Goal: Task Accomplishment & Management: Use online tool/utility

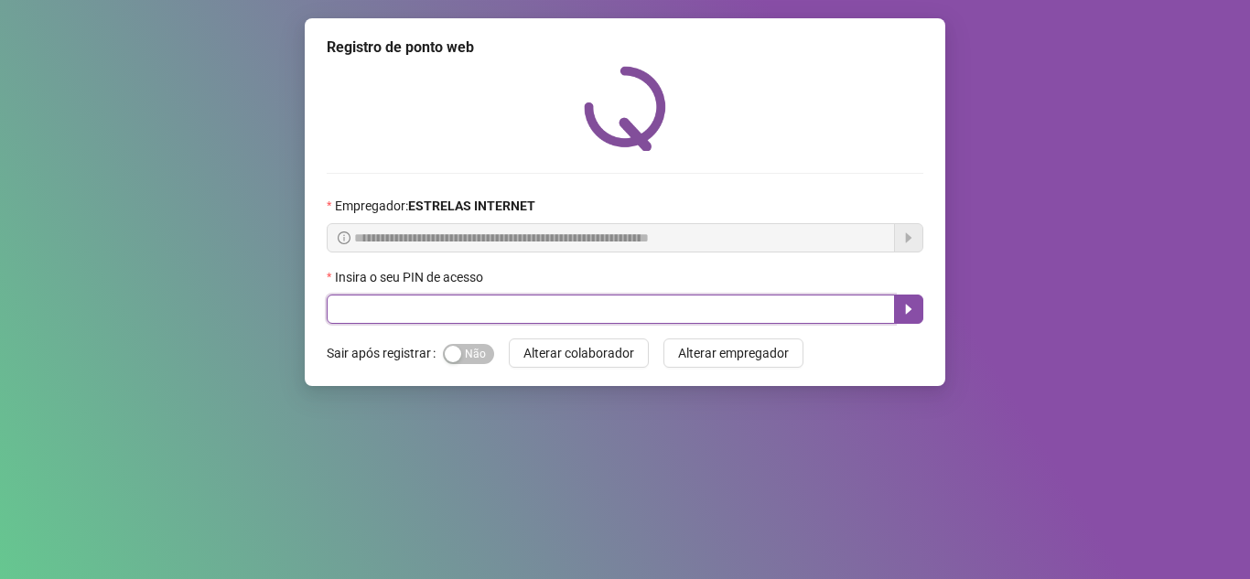
click at [557, 313] on input "text" at bounding box center [611, 309] width 568 height 29
type input "*****"
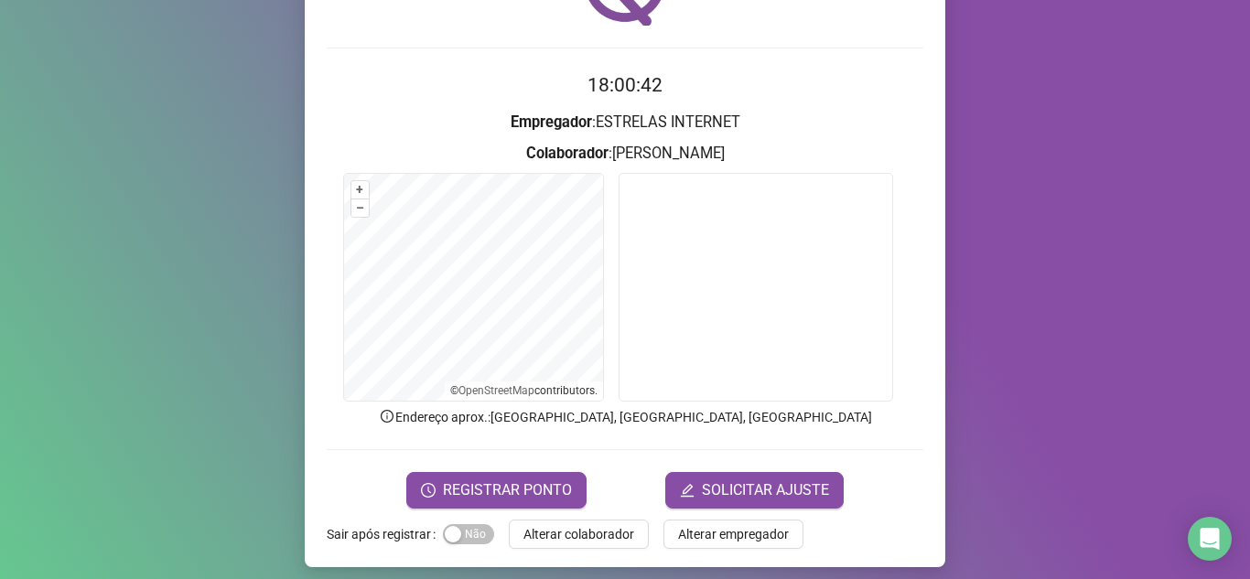
scroll to position [135, 0]
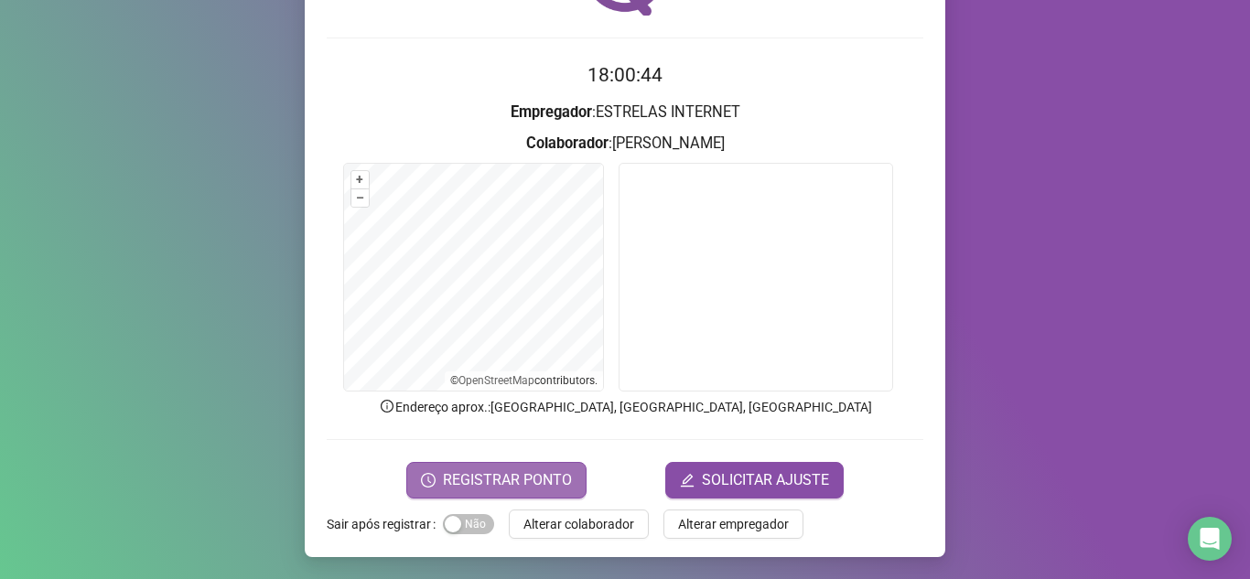
click at [524, 478] on span "REGISTRAR PONTO" at bounding box center [507, 480] width 129 height 22
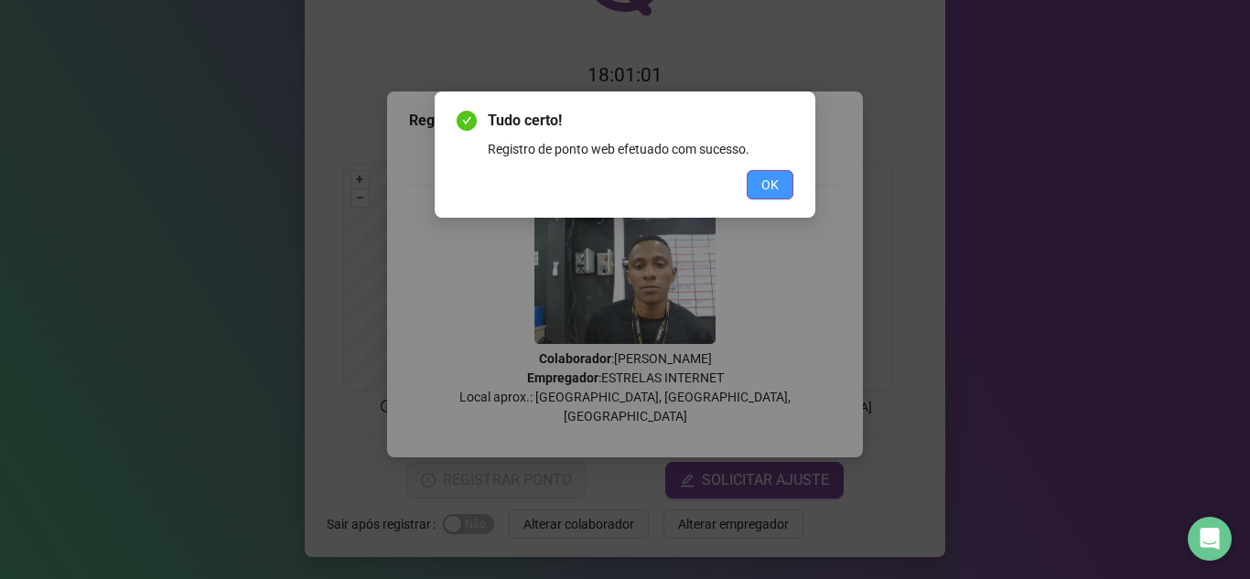
click at [769, 193] on span "OK" at bounding box center [769, 185] width 17 height 20
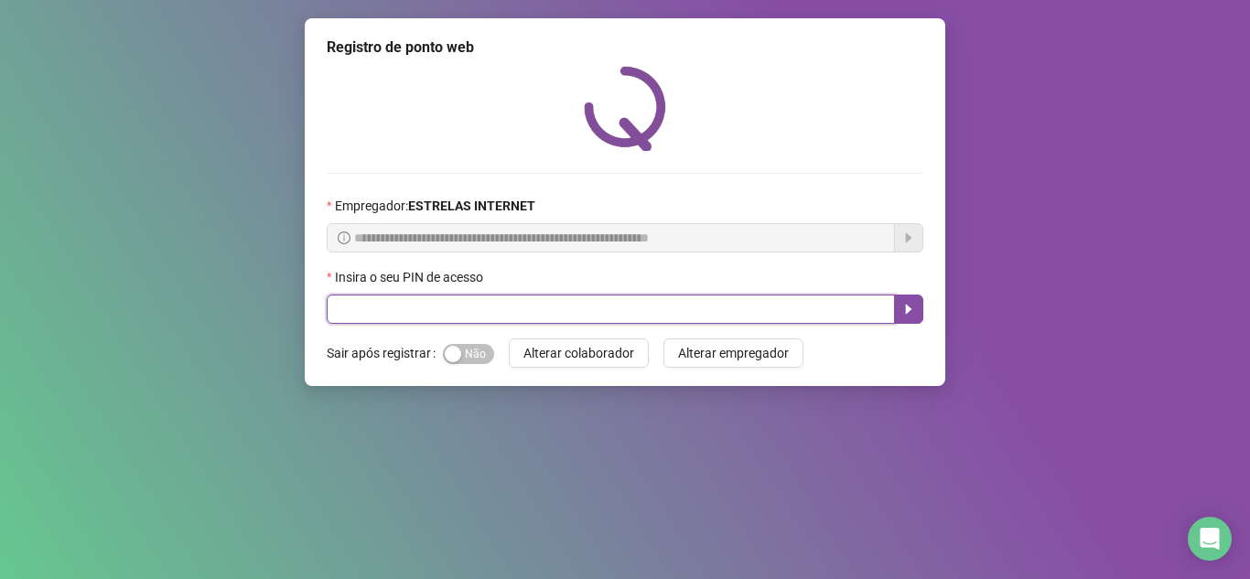
click at [363, 318] on input "text" at bounding box center [611, 309] width 568 height 29
type input "*****"
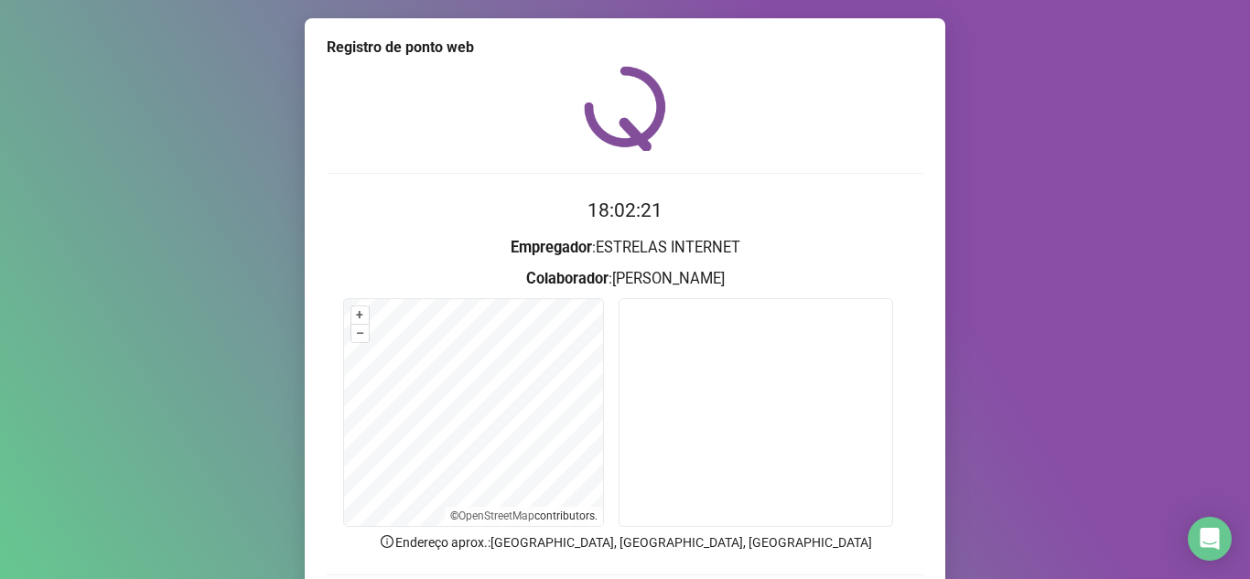
click at [1235, 425] on div "Registro de ponto web 18:02:21 Empregador : ESTRELAS INTERNET Colaborador : [PE…" at bounding box center [625, 289] width 1250 height 579
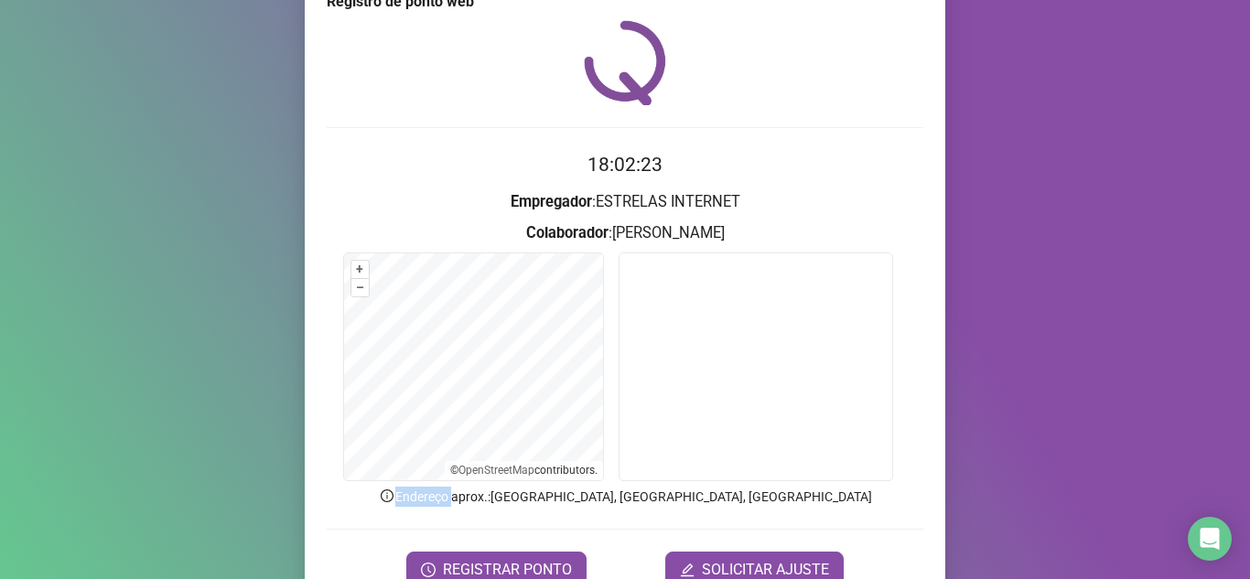
scroll to position [65, 0]
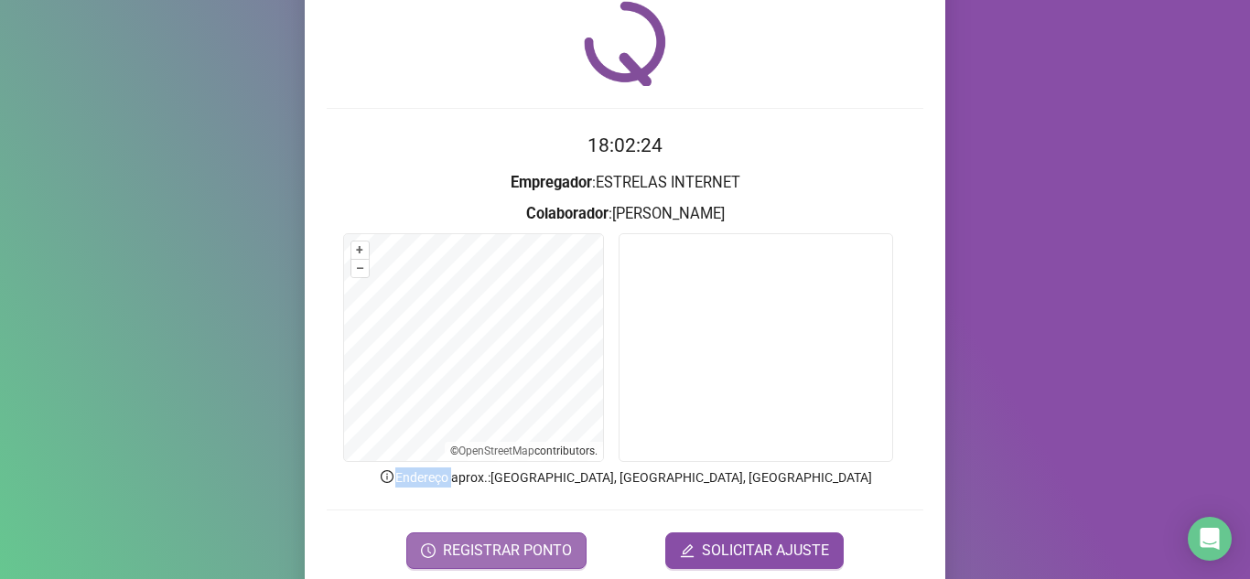
click at [545, 543] on span "REGISTRAR PONTO" at bounding box center [507, 551] width 129 height 22
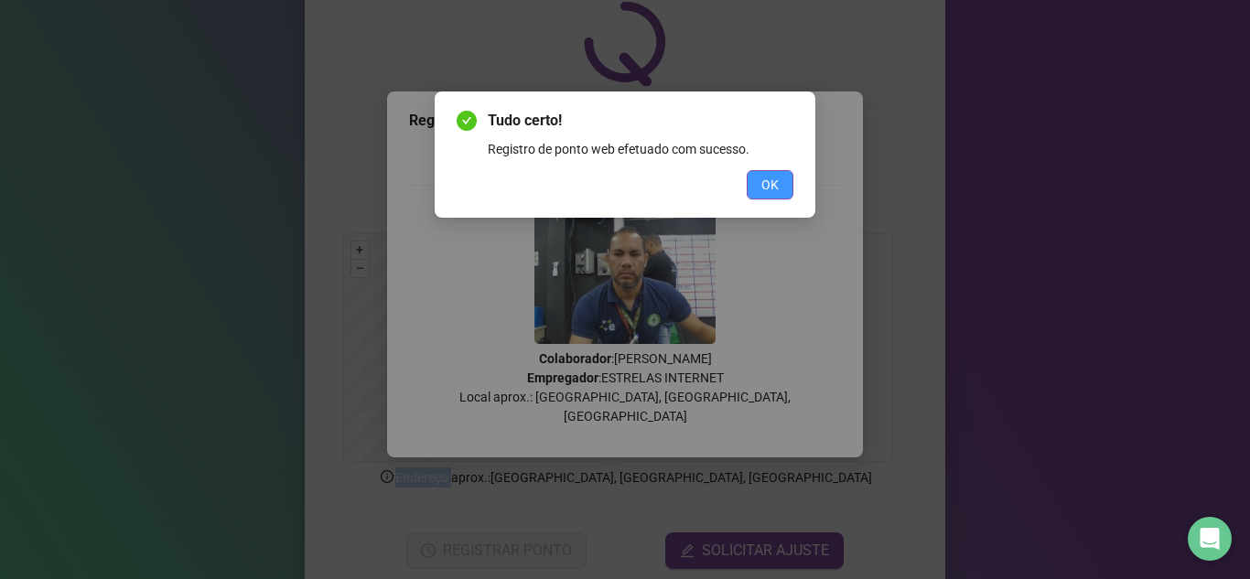
click at [771, 190] on span "OK" at bounding box center [769, 185] width 17 height 20
